Goal: Information Seeking & Learning: Learn about a topic

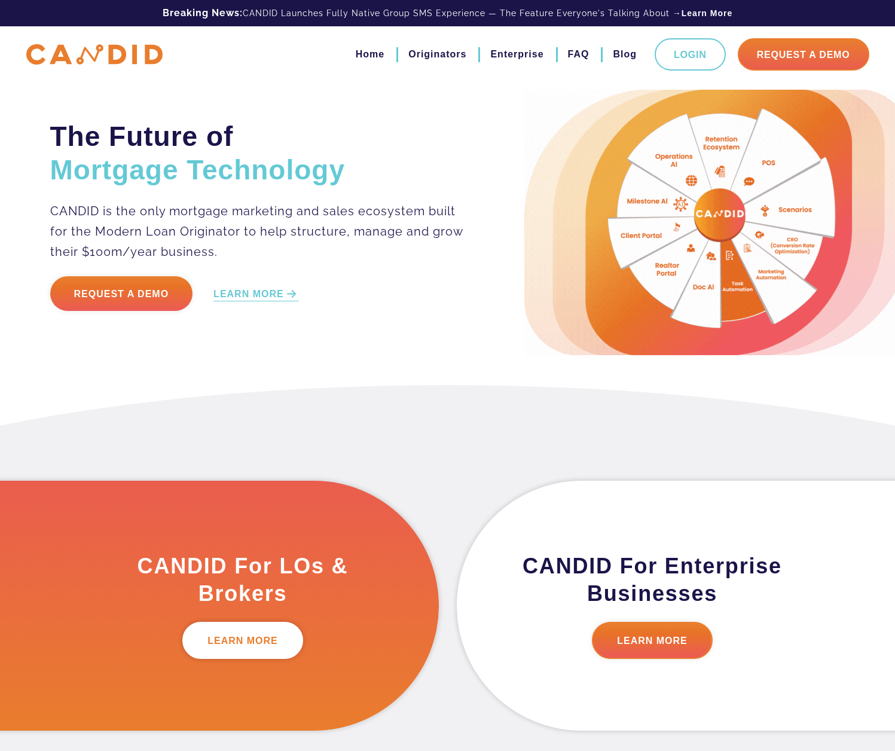
click at [266, 630] on link "LEARN MORE" at bounding box center [242, 639] width 121 height 37
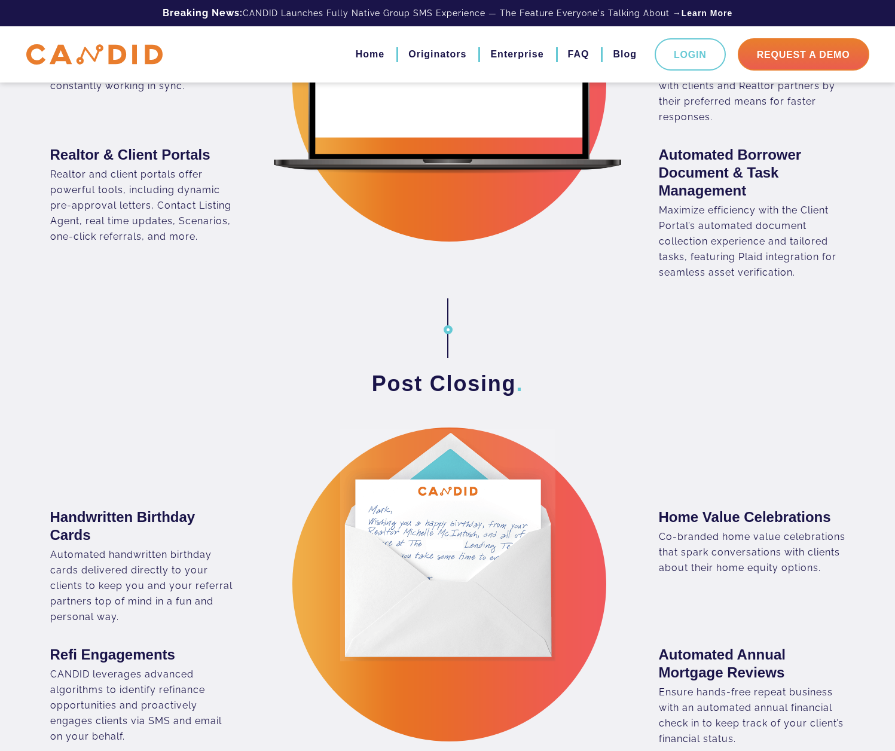
scroll to position [1699, 0]
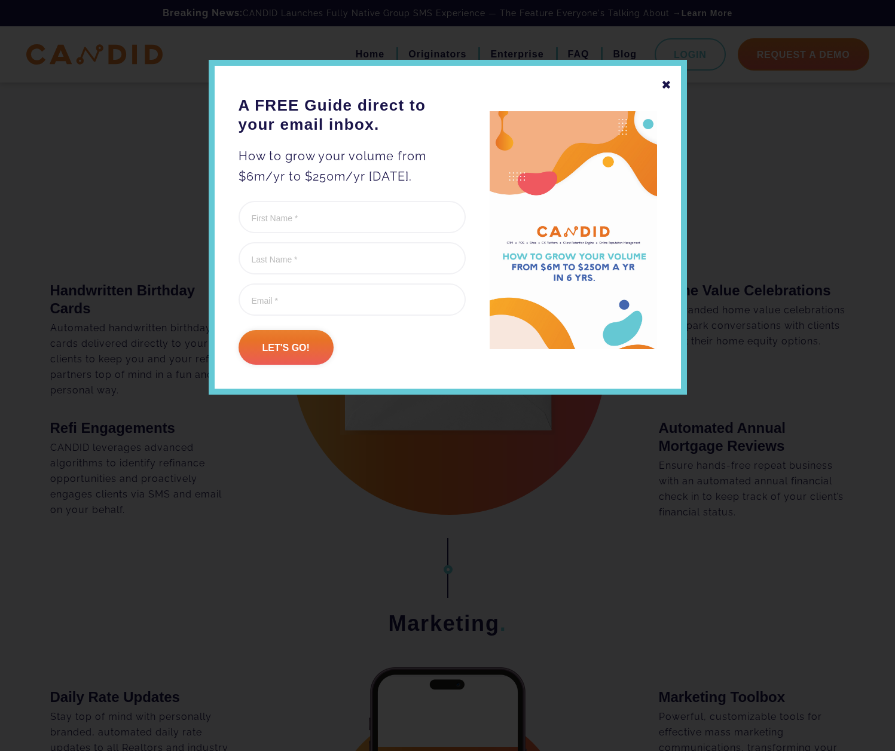
click at [674, 83] on div "✖ A FREE Guide direct to your email inbox. How to grow your volume from $6m/yr …" at bounding box center [448, 227] width 478 height 335
click at [669, 82] on div "✖" at bounding box center [666, 85] width 11 height 20
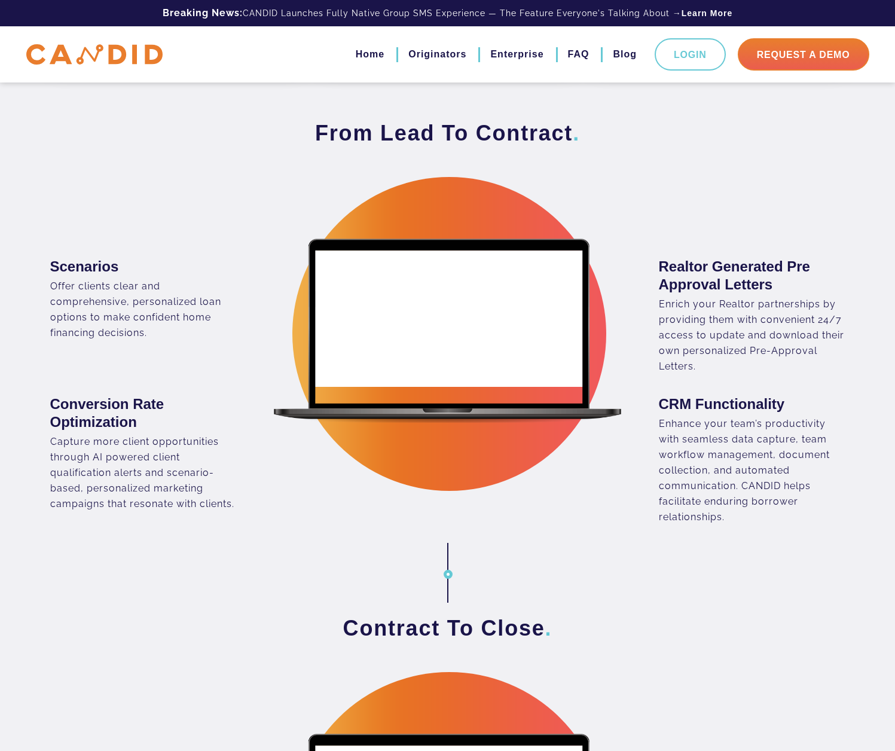
scroll to position [0, 0]
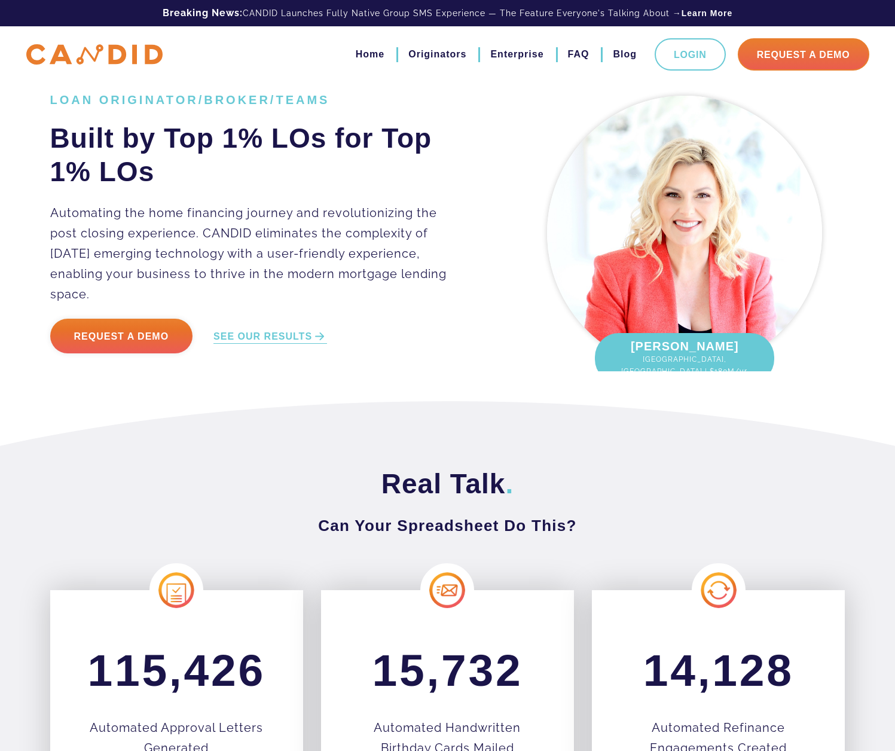
click at [403, 56] on li "Originators" at bounding box center [431, 54] width 70 height 20
click at [414, 51] on link "Originators" at bounding box center [437, 54] width 58 height 20
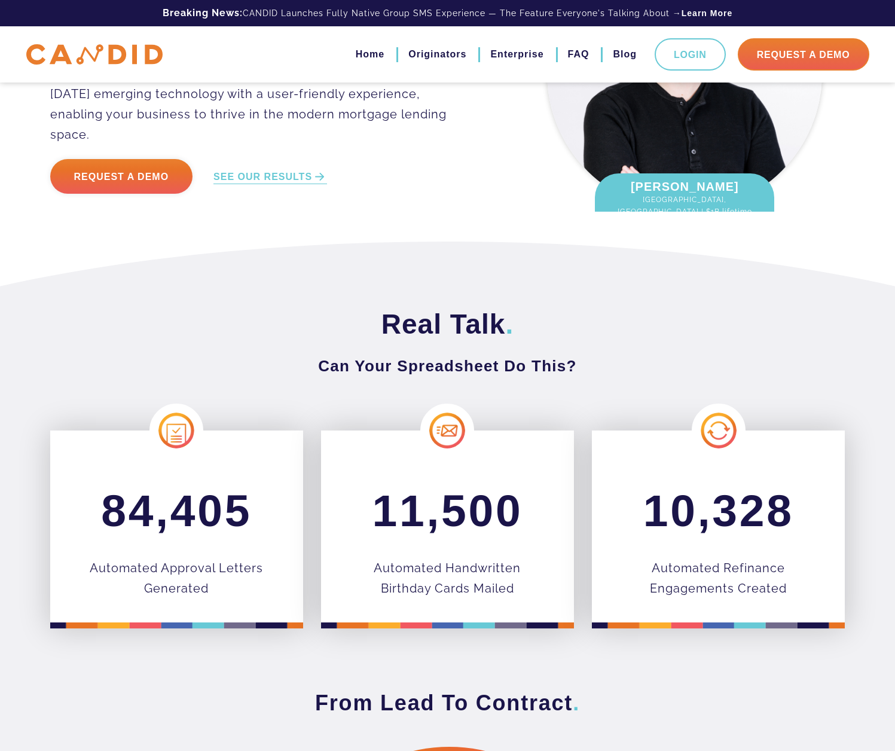
scroll to position [46, 0]
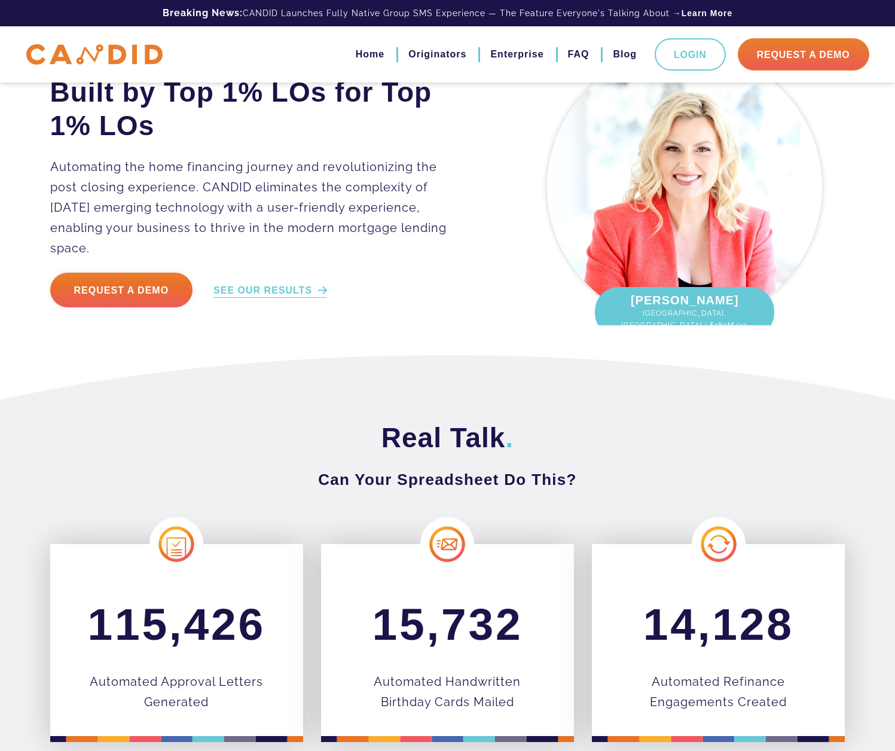
click at [283, 284] on link "SEE OUR RESULTS" at bounding box center [270, 291] width 114 height 14
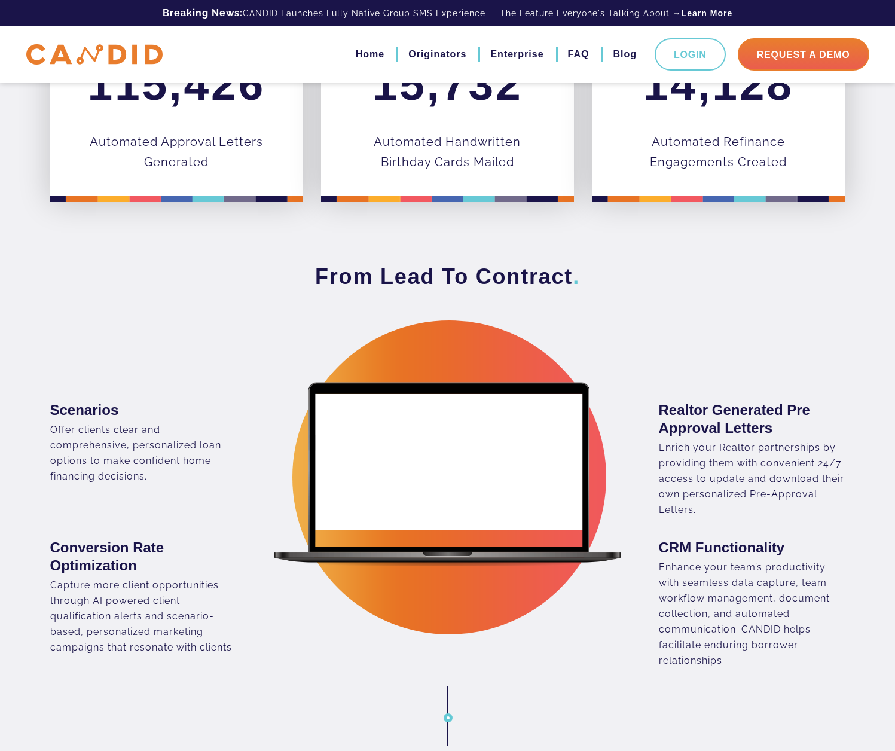
scroll to position [657, 0]
